Goal: Find specific page/section: Find specific page/section

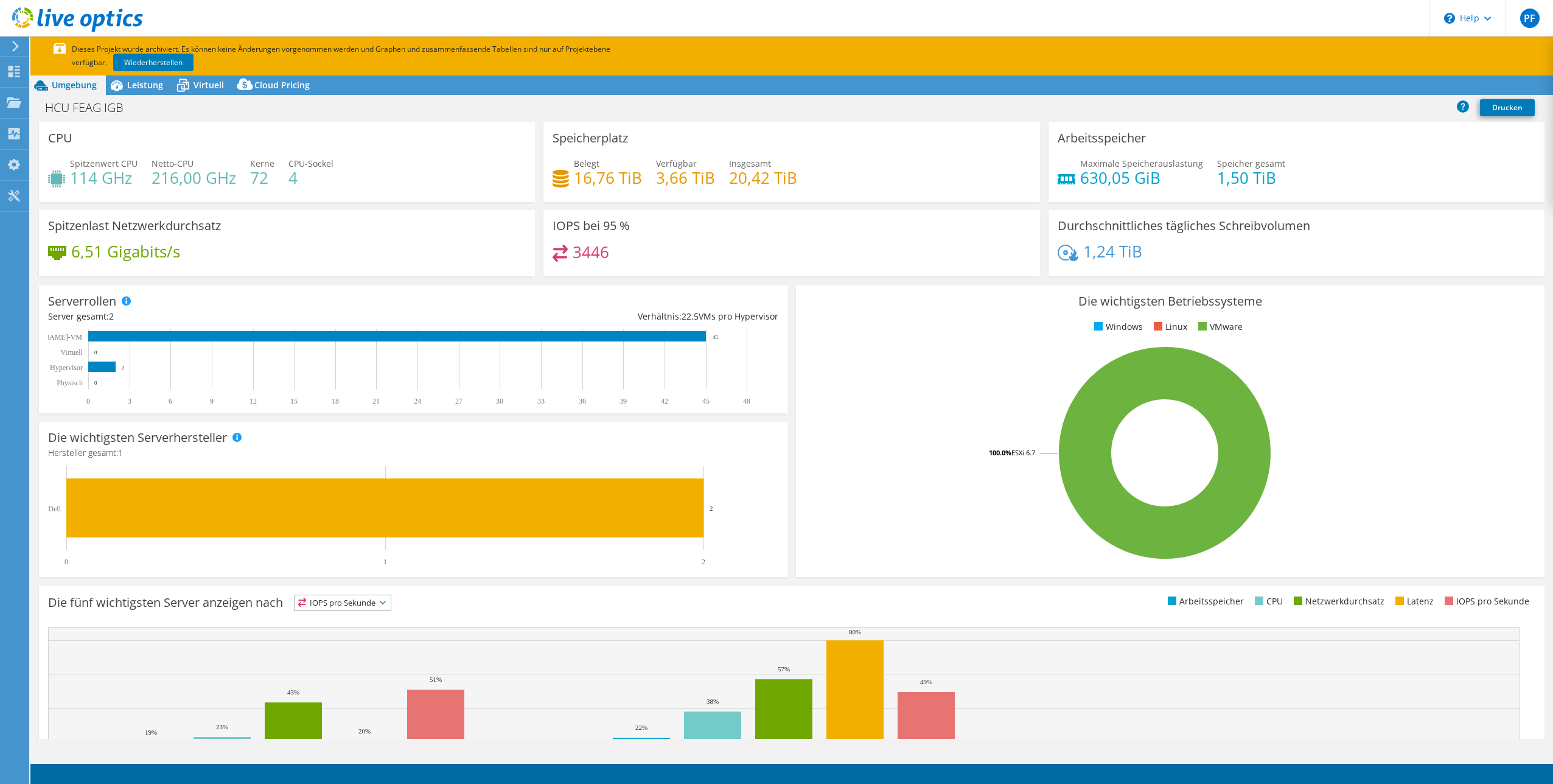
select select "EUFrankfurt"
click at [13, 107] on use at bounding box center [14, 102] width 15 height 10
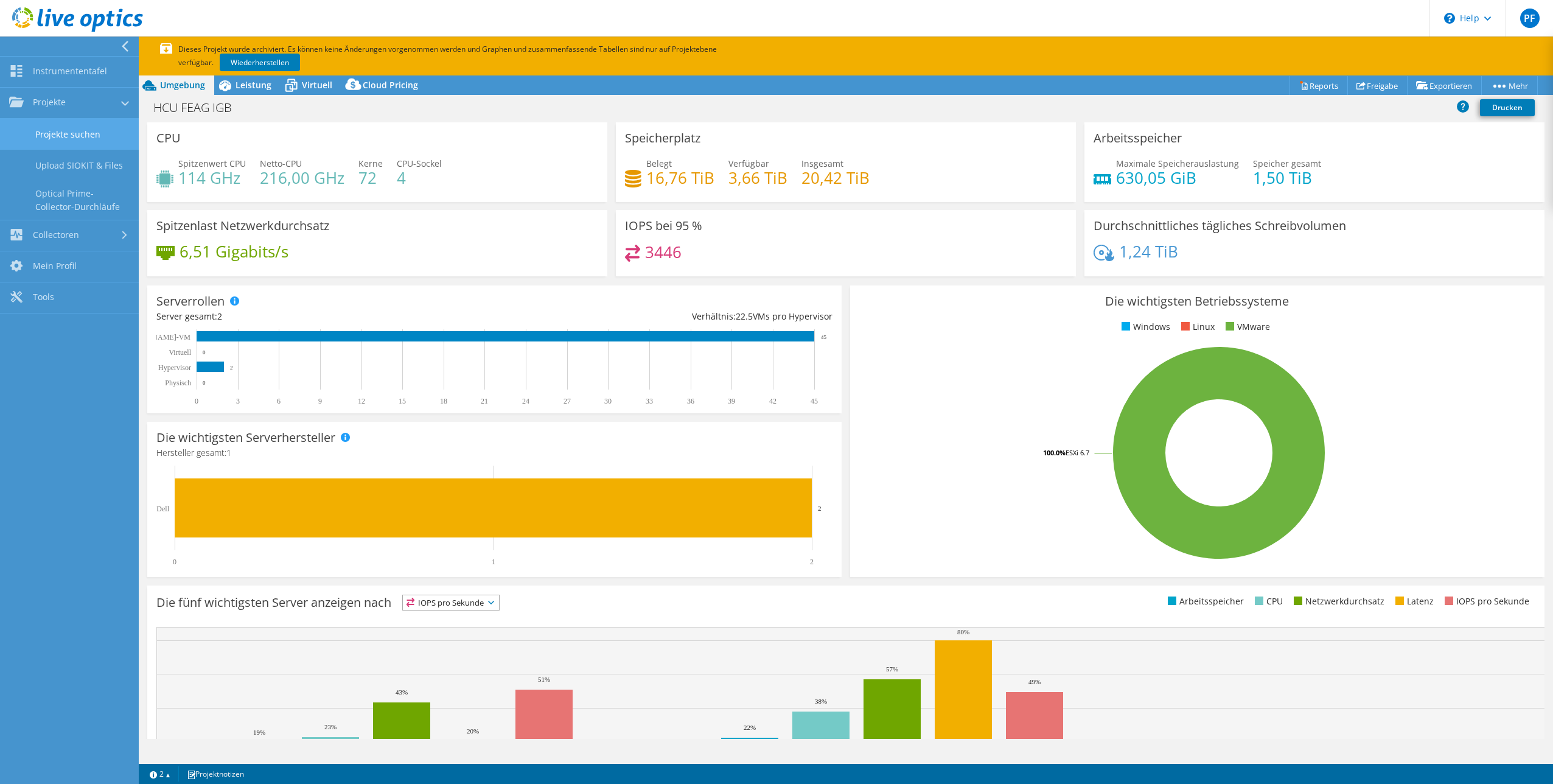
click at [67, 138] on link "Projekte suchen" at bounding box center [69, 134] width 139 height 31
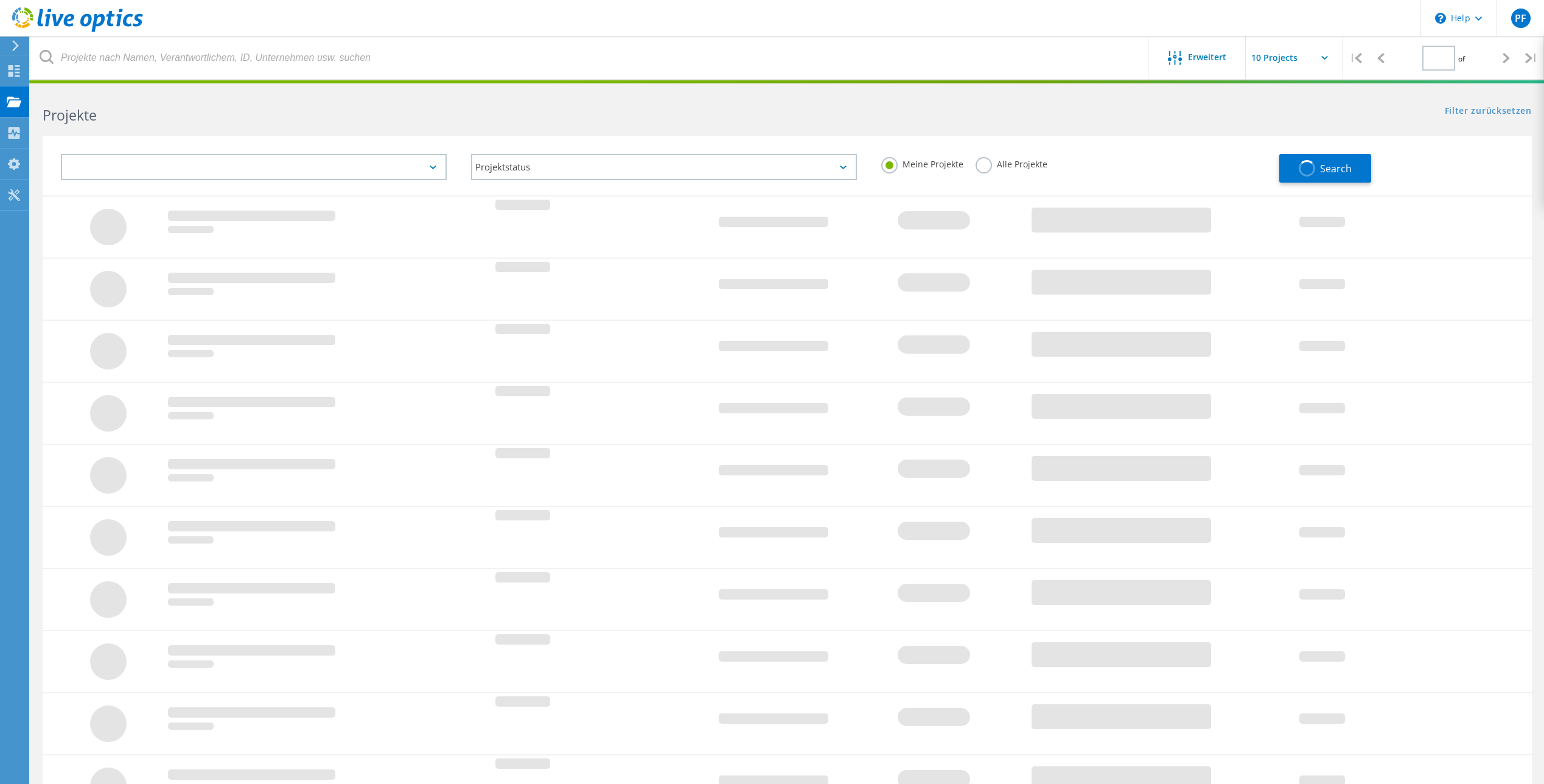
type input "1"
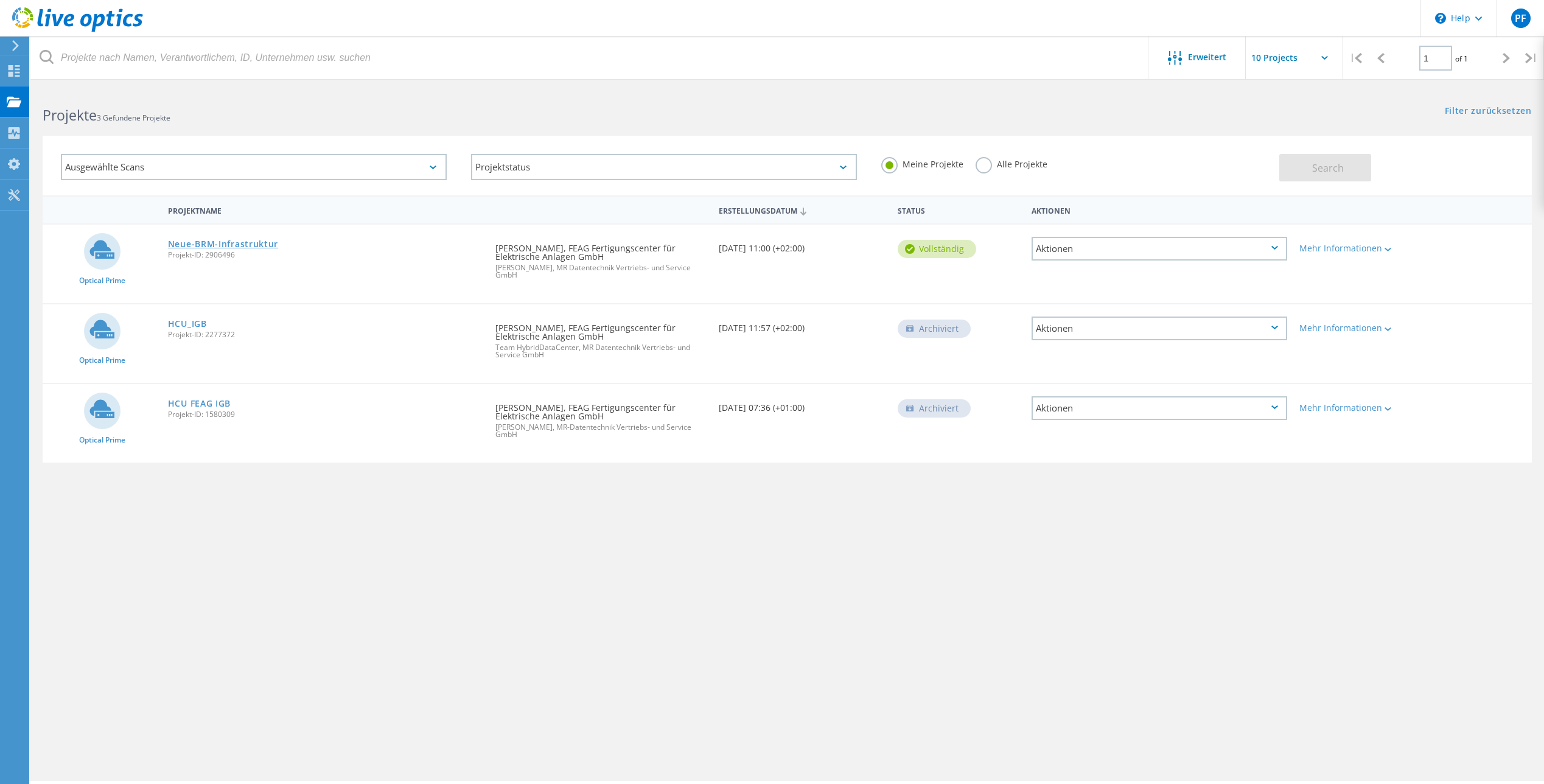
click at [198, 246] on link "Neue-BRM-Infrastruktur" at bounding box center [223, 244] width 110 height 9
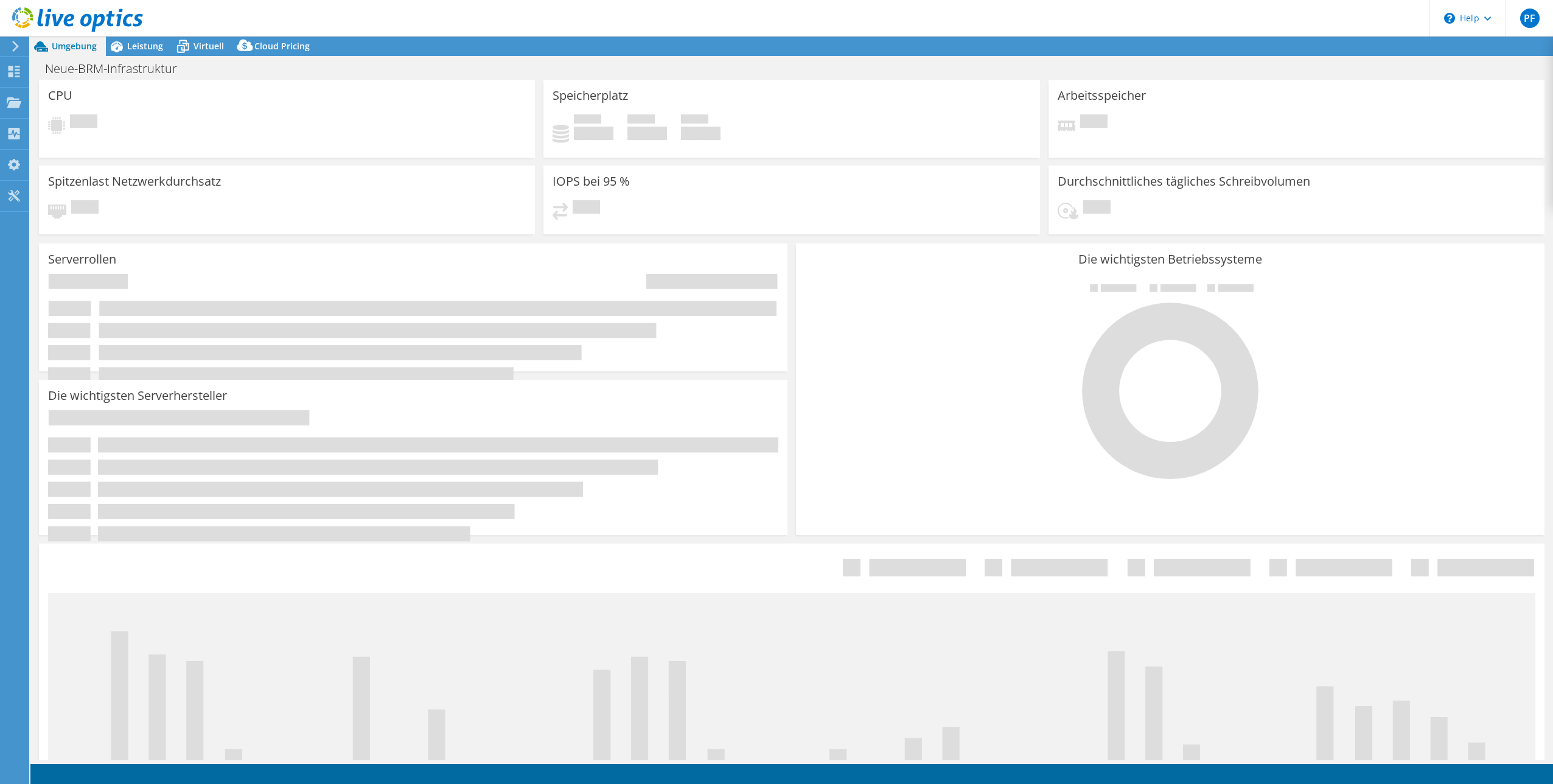
select select "EUFrankfurt"
select select "USD"
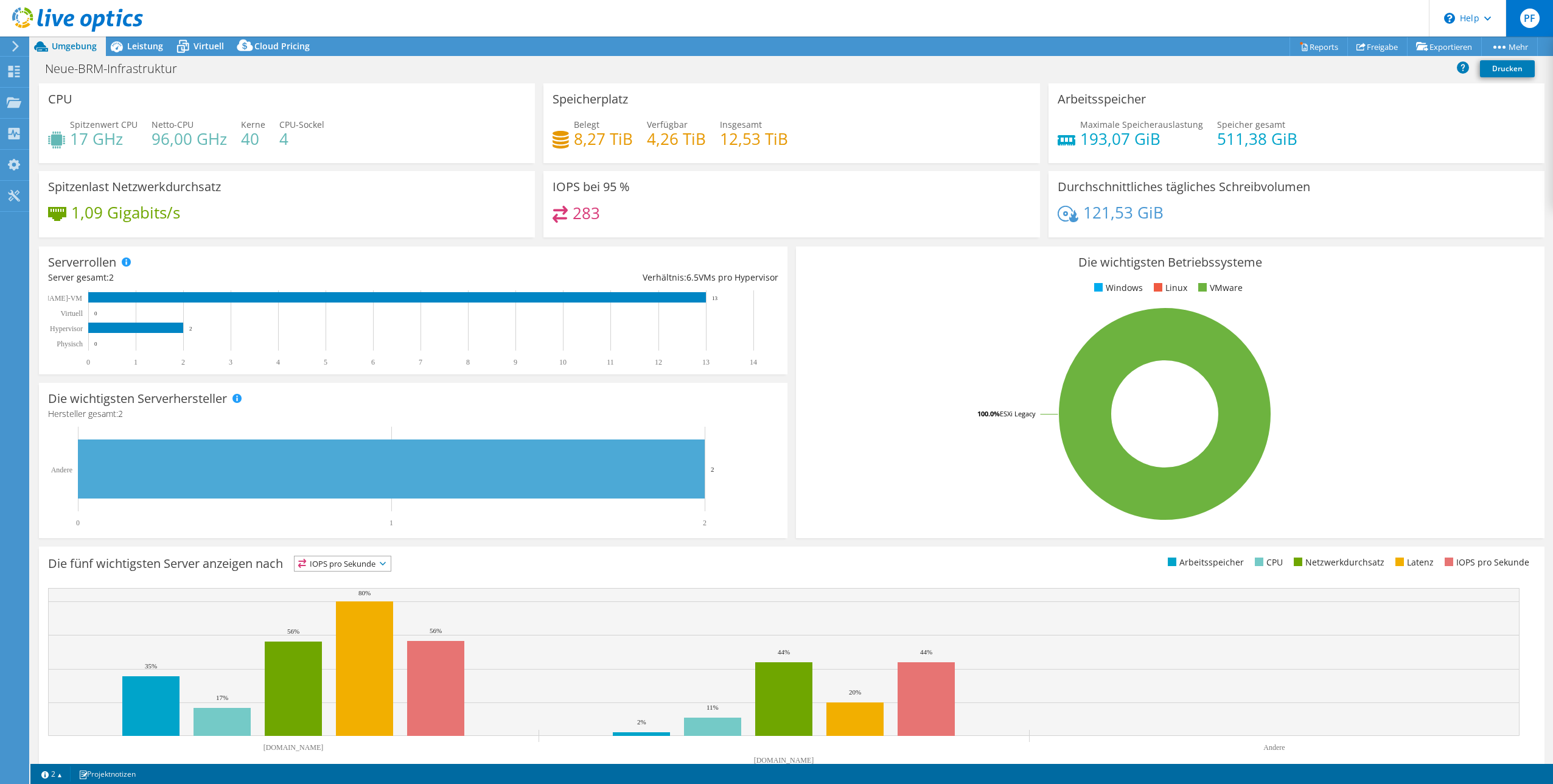
click at [1535, 17] on span "PF" at bounding box center [1530, 18] width 19 height 19
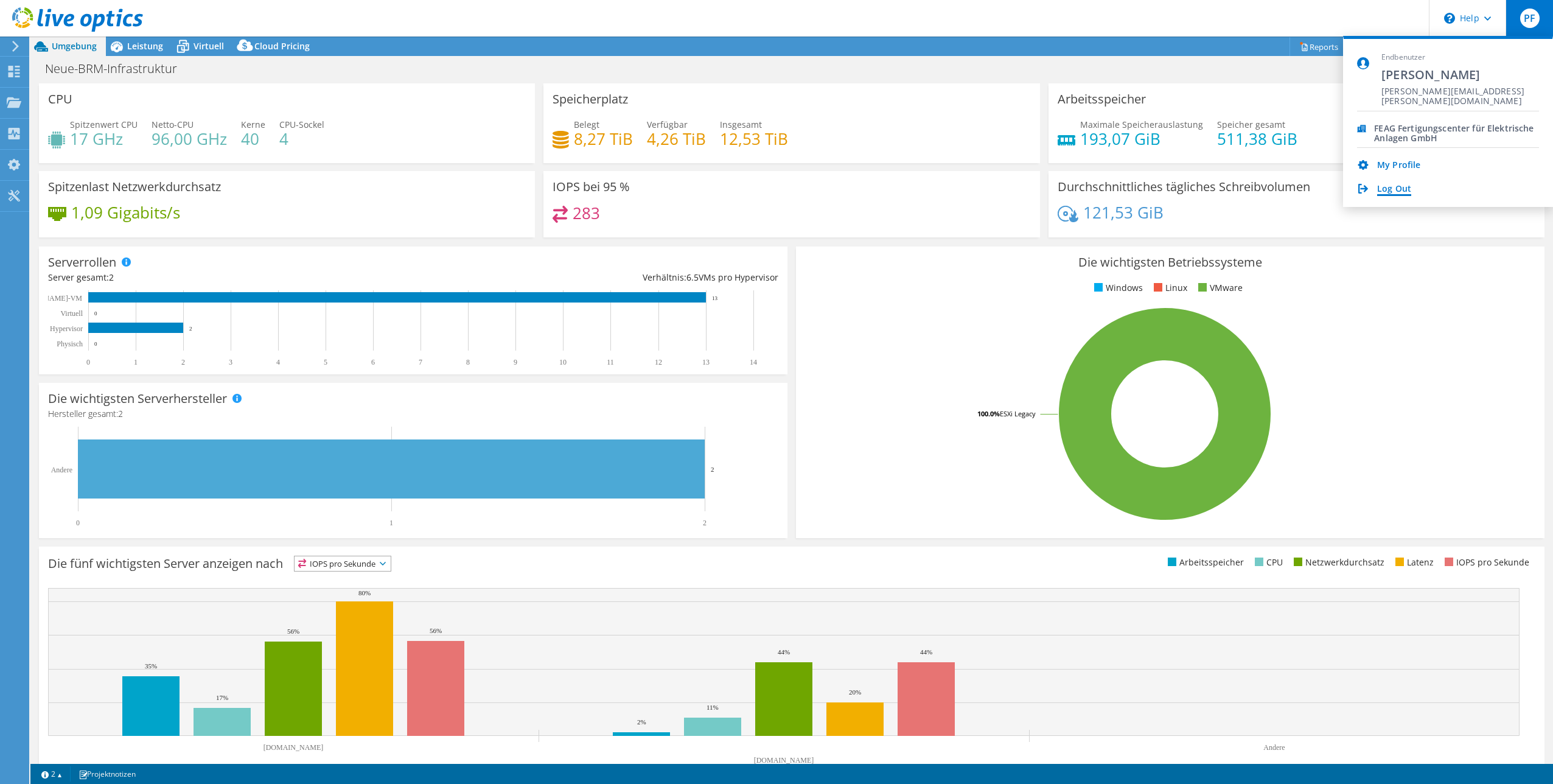
click at [1396, 186] on link "Log Out" at bounding box center [1394, 189] width 34 height 11
